Goal: Check status: Check status

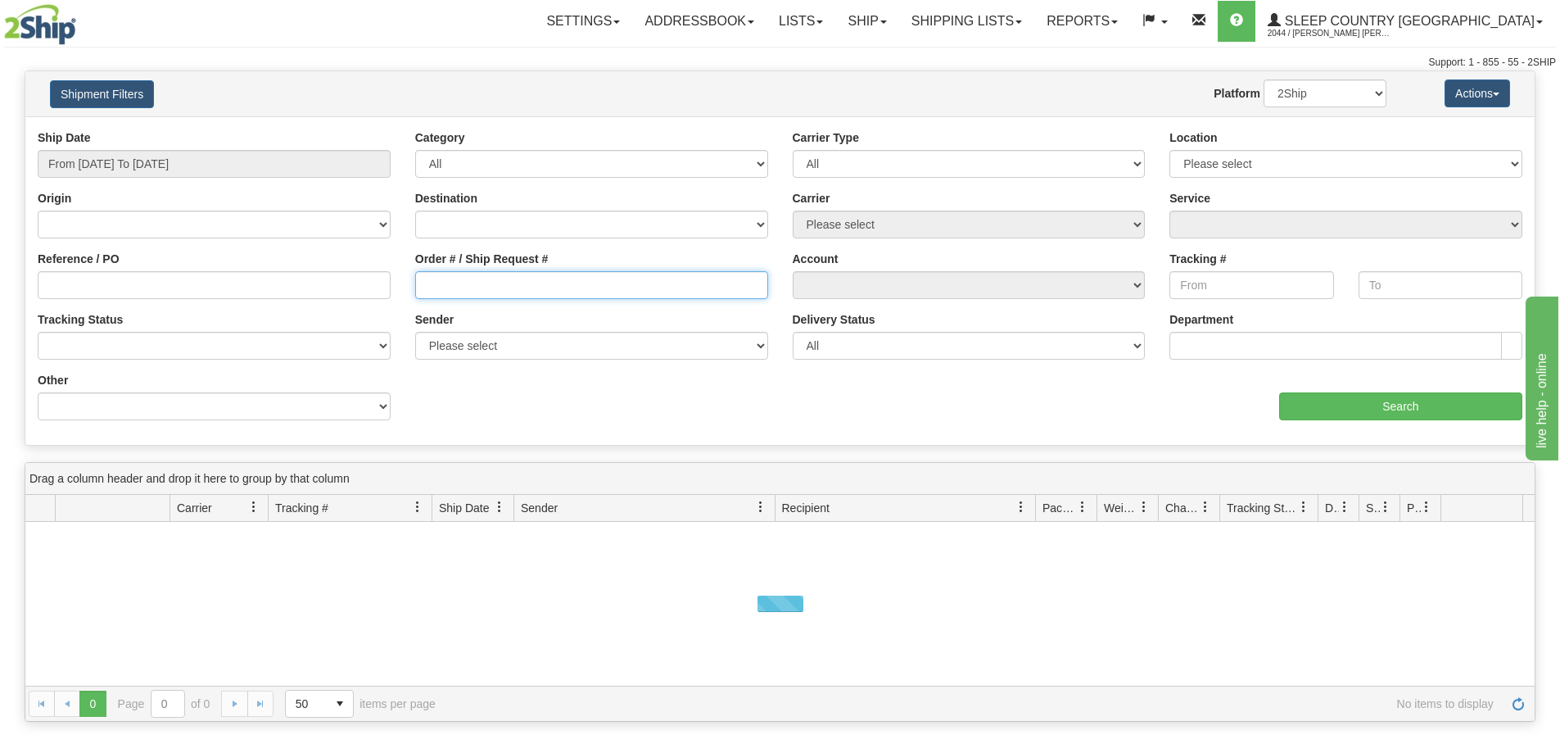
click at [444, 275] on input "Order # / Ship Request #" at bounding box center [591, 285] width 353 height 28
paste input "9008I127802"
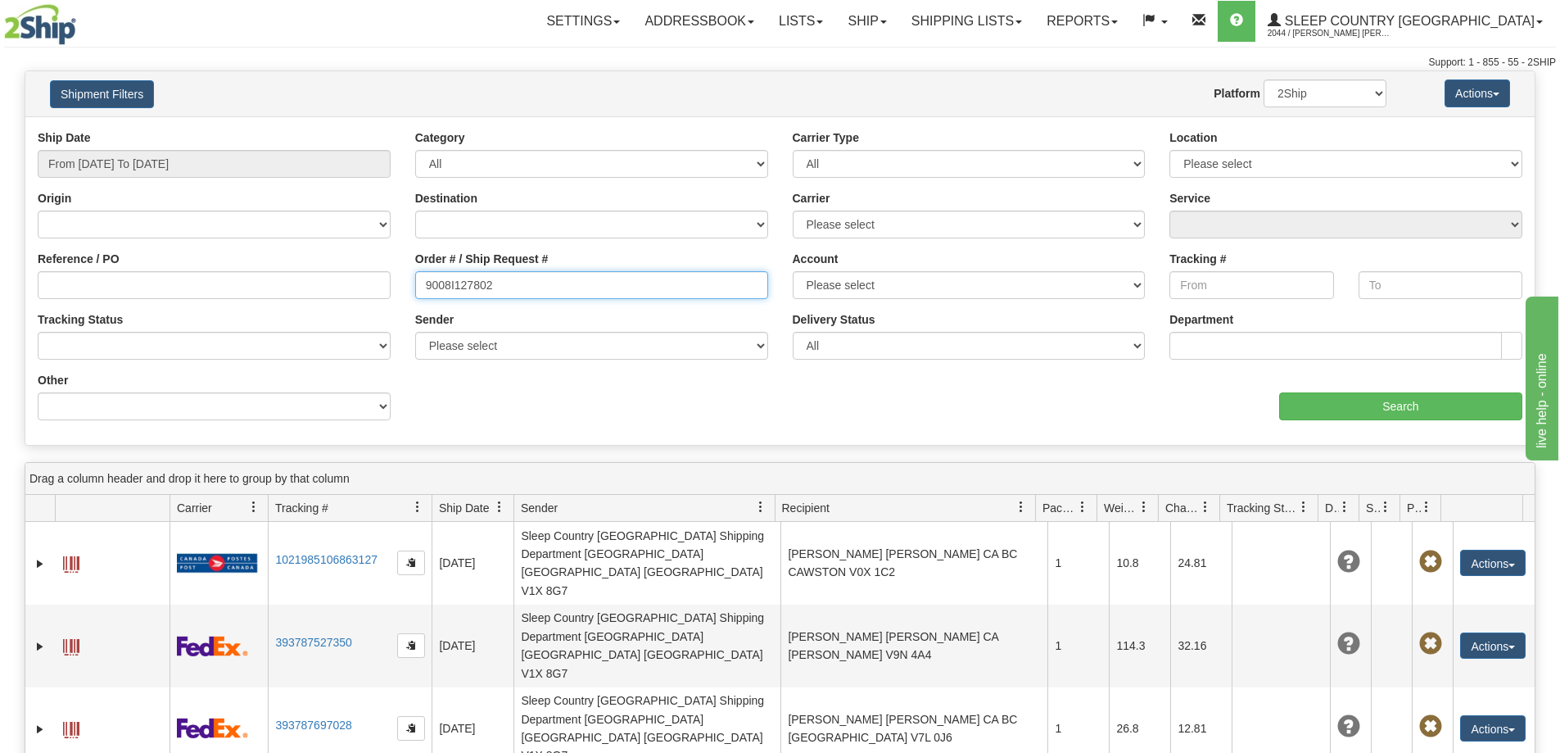
type input "9008I127802"
click at [141, 169] on input "From [DATE] To [DATE]" at bounding box center [214, 164] width 353 height 28
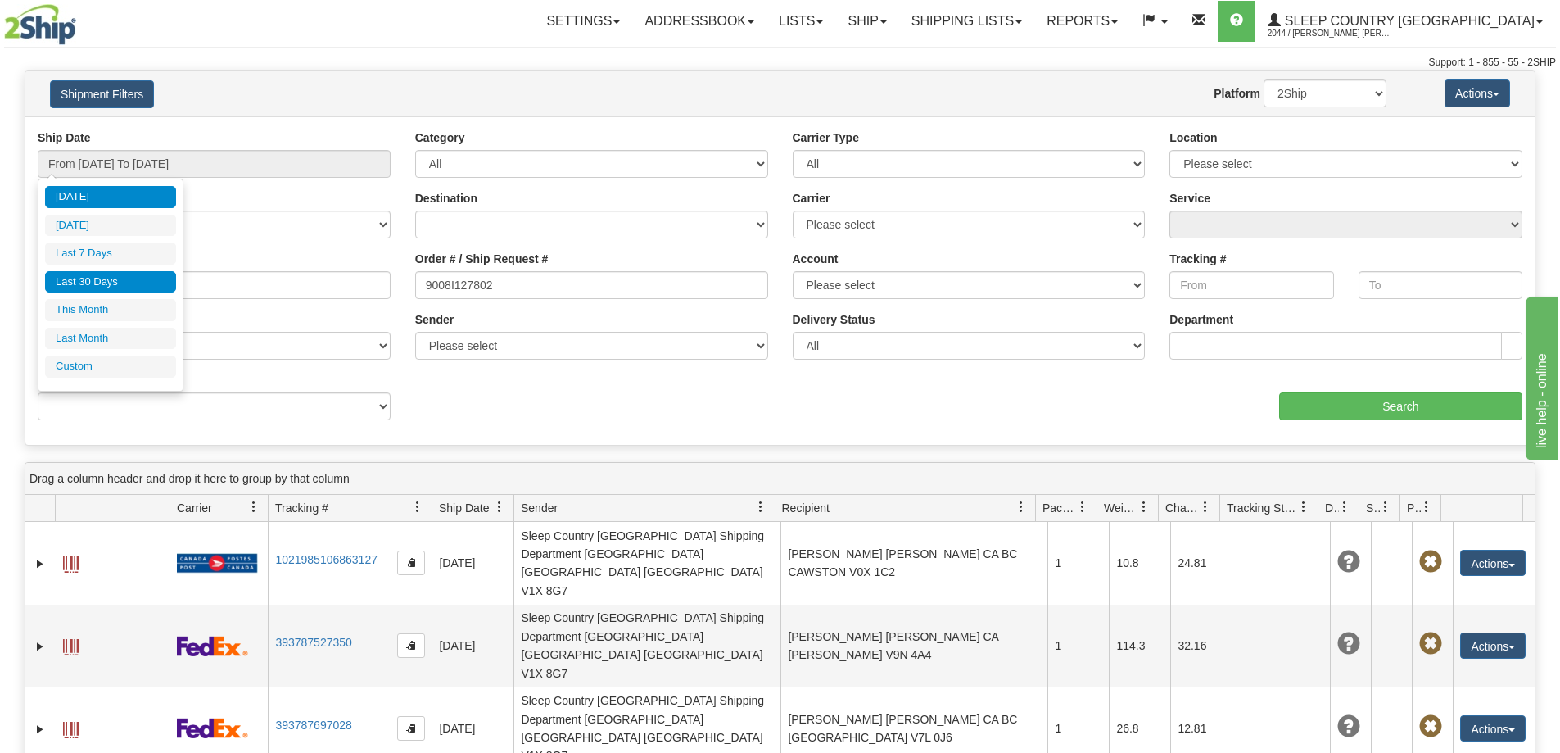
click at [136, 272] on li "Last 30 Days" at bounding box center [110, 282] width 131 height 22
type input "From [DATE] To [DATE]"
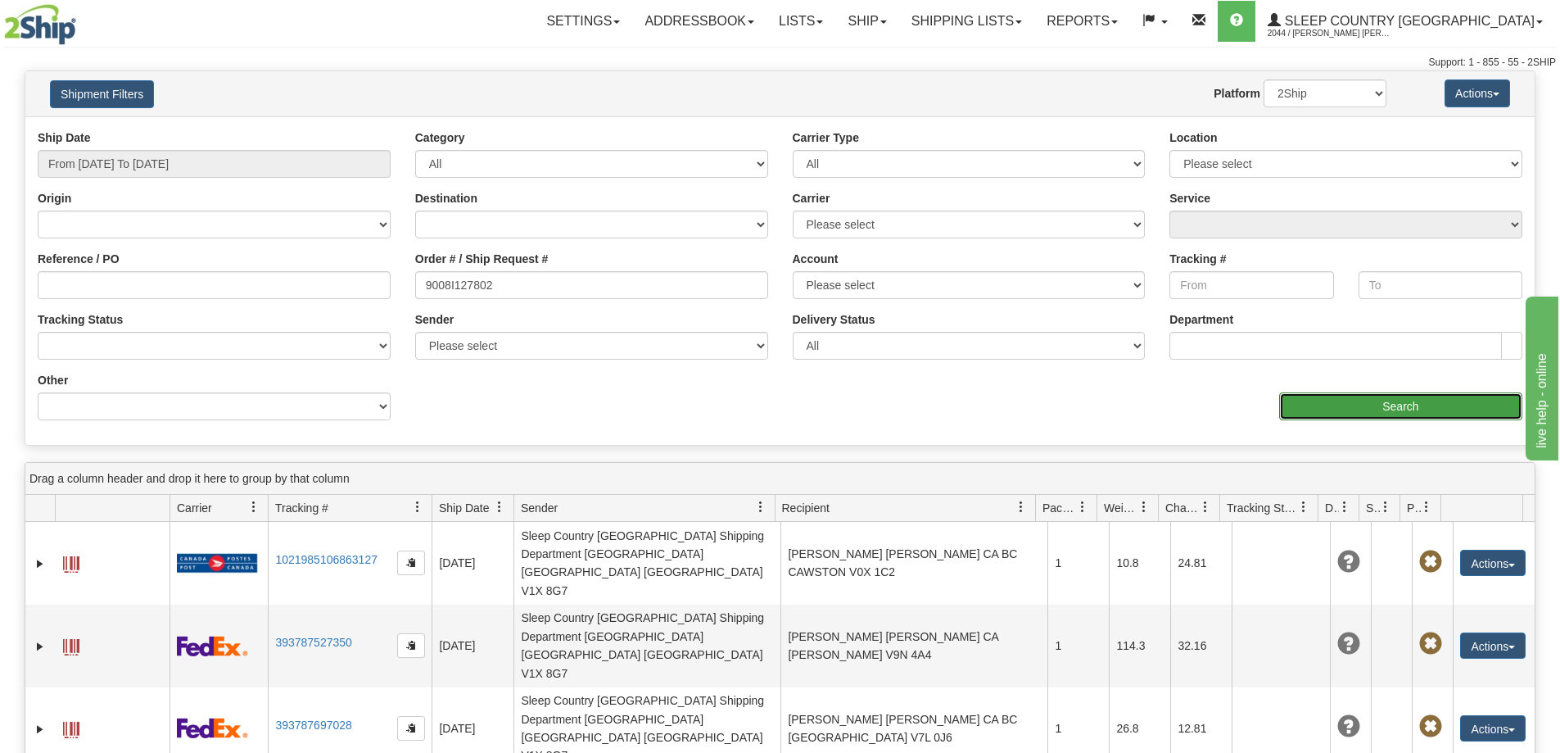
click at [1423, 400] on input "Search" at bounding box center [1400, 406] width 243 height 28
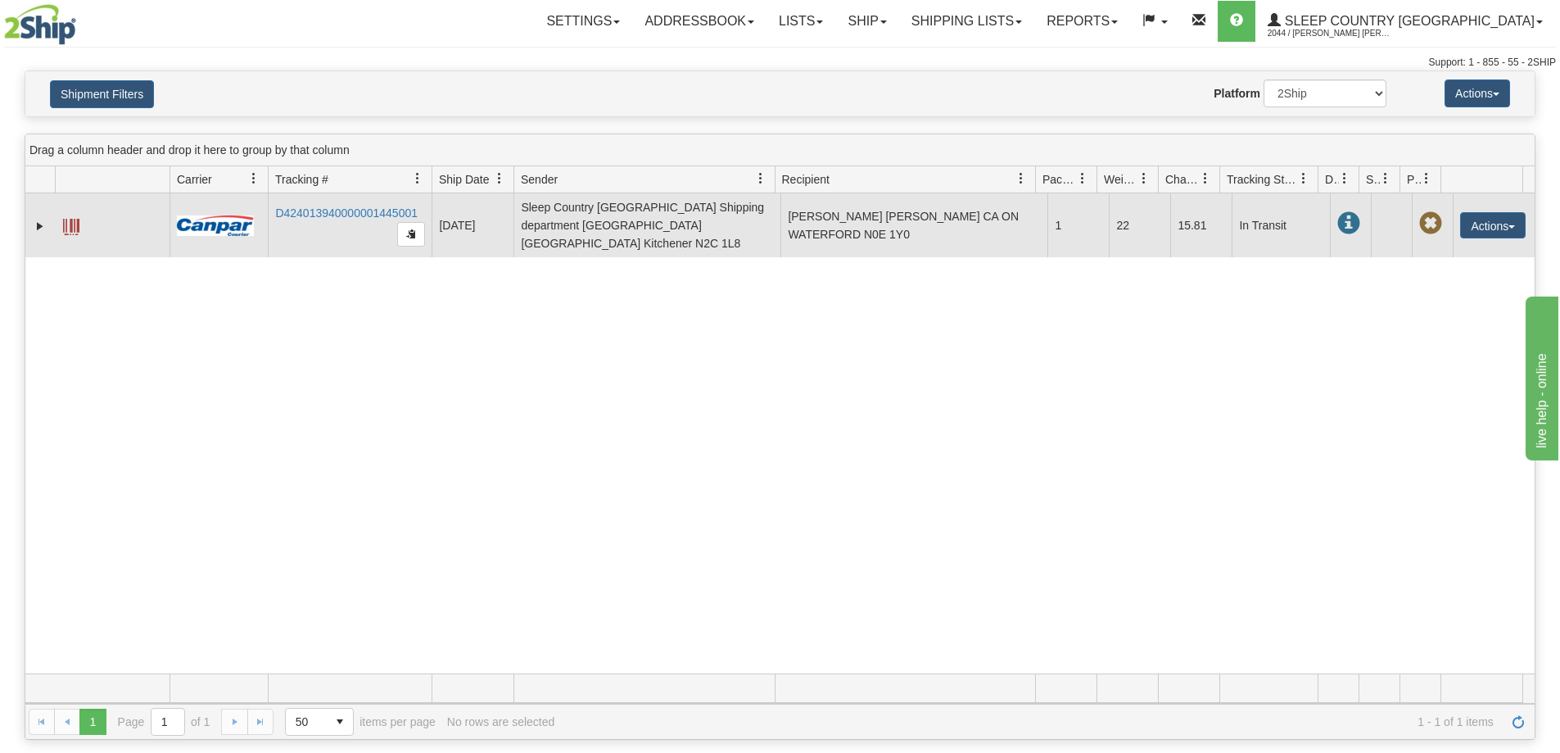
click at [329, 219] on td "D424013940000001445001" at bounding box center [350, 225] width 164 height 64
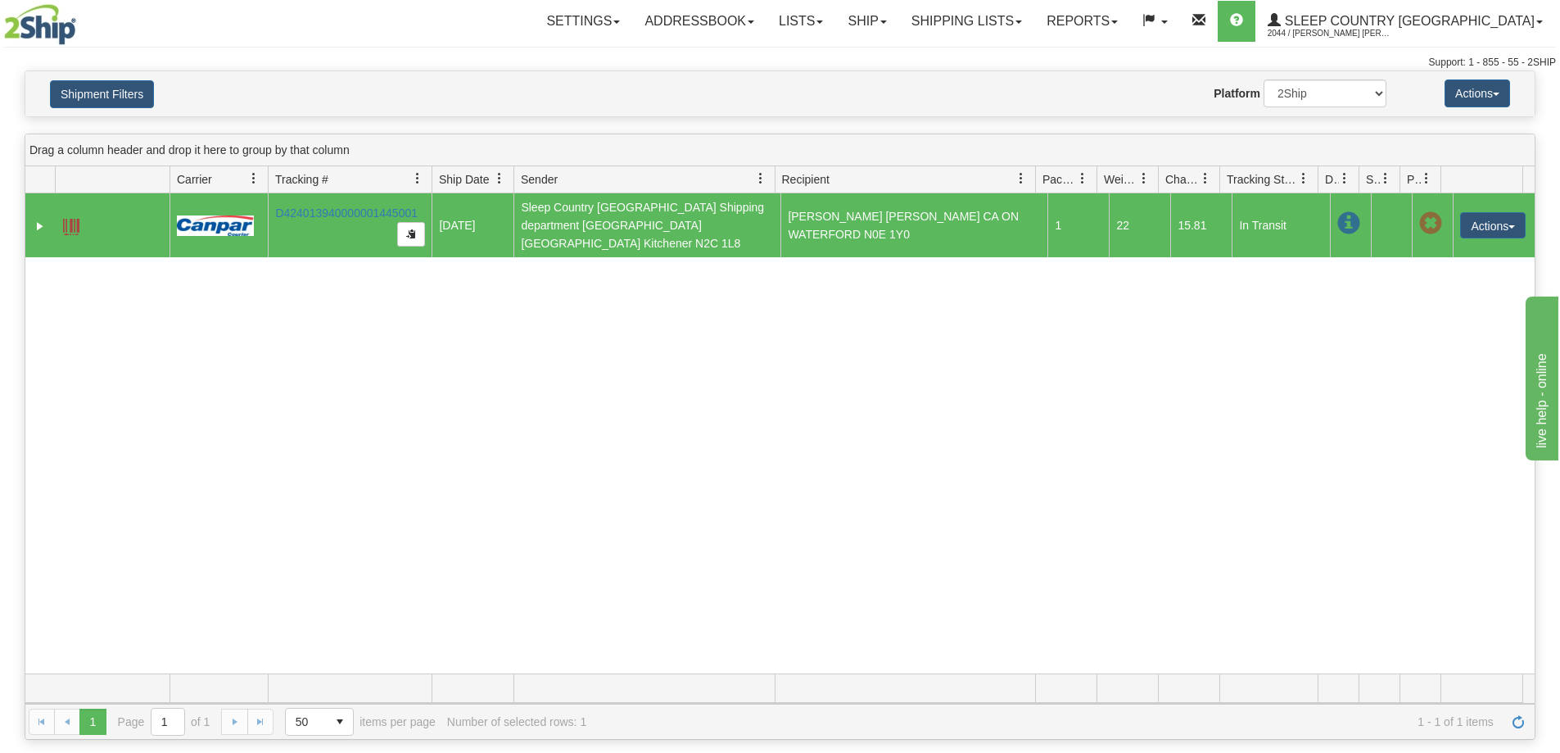
click at [329, 215] on td "D424013940000001445001" at bounding box center [350, 225] width 164 height 64
click at [328, 213] on link "D424013940000001445001" at bounding box center [346, 212] width 142 height 13
